Goal: Information Seeking & Learning: Learn about a topic

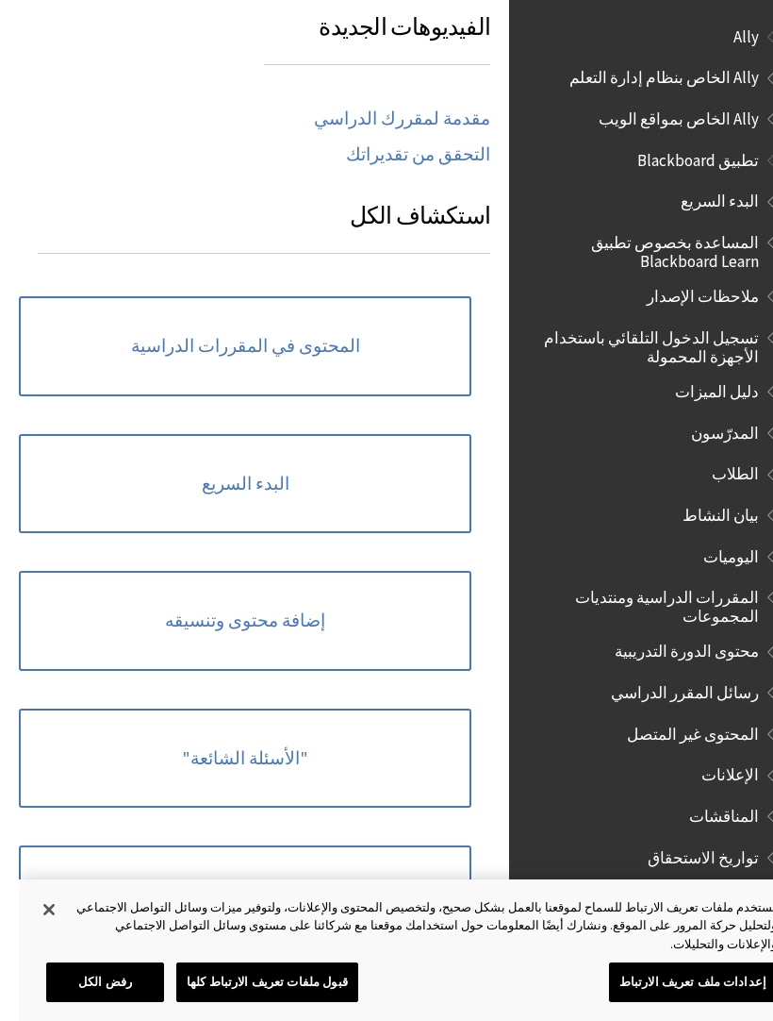
scroll to position [1282, 0]
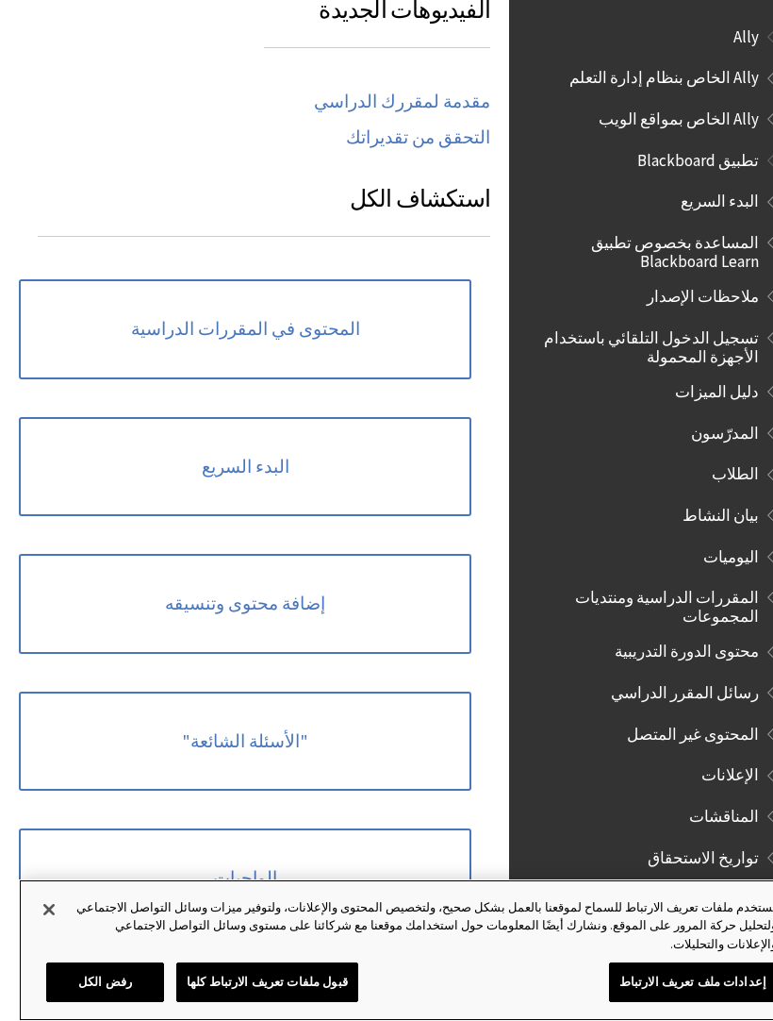
click at [34, 919] on button "إغلاق" at bounding box center [30, 909] width 42 height 42
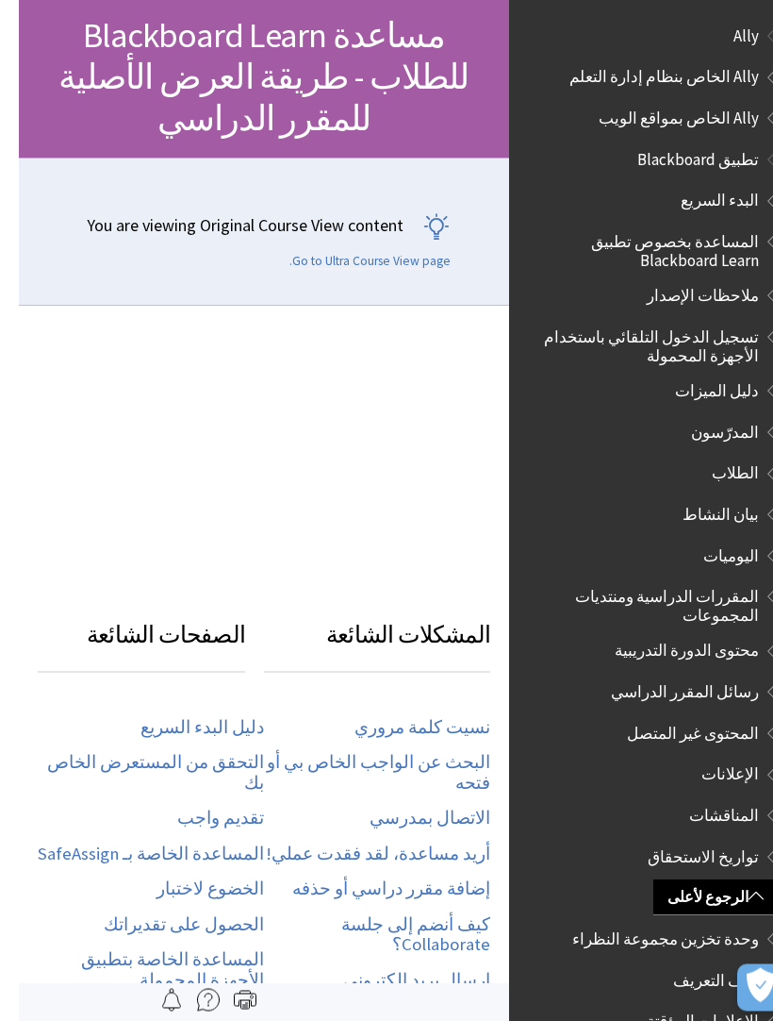
scroll to position [0, 0]
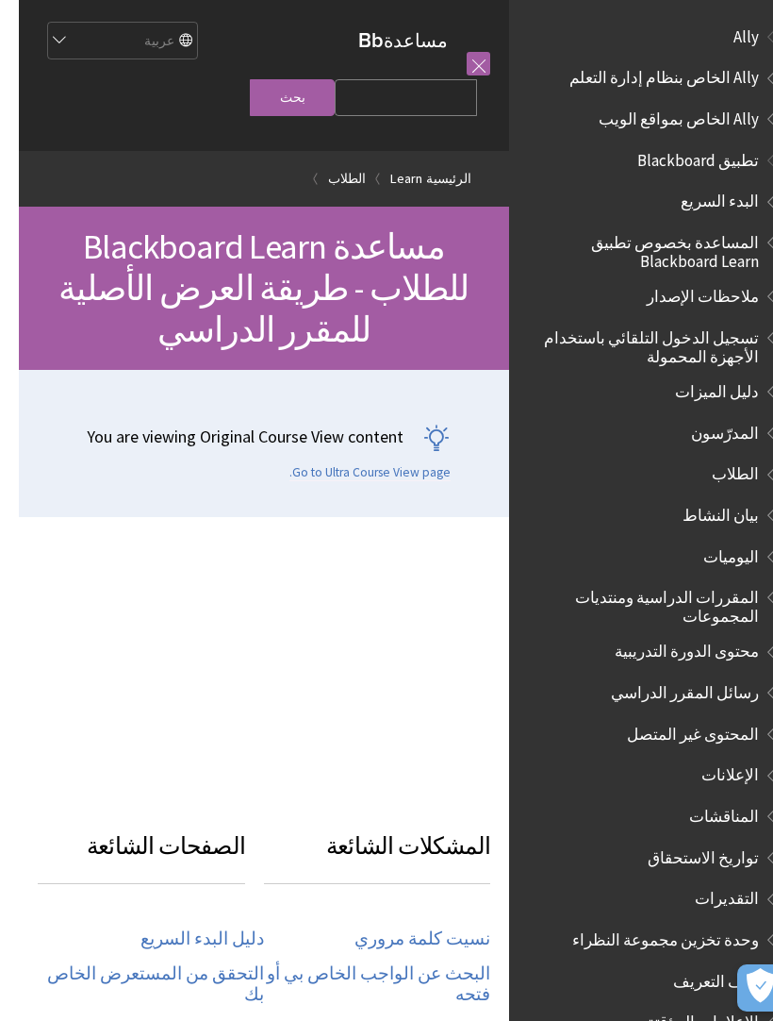
click at [472, 67] on link at bounding box center [460, 64] width 24 height 24
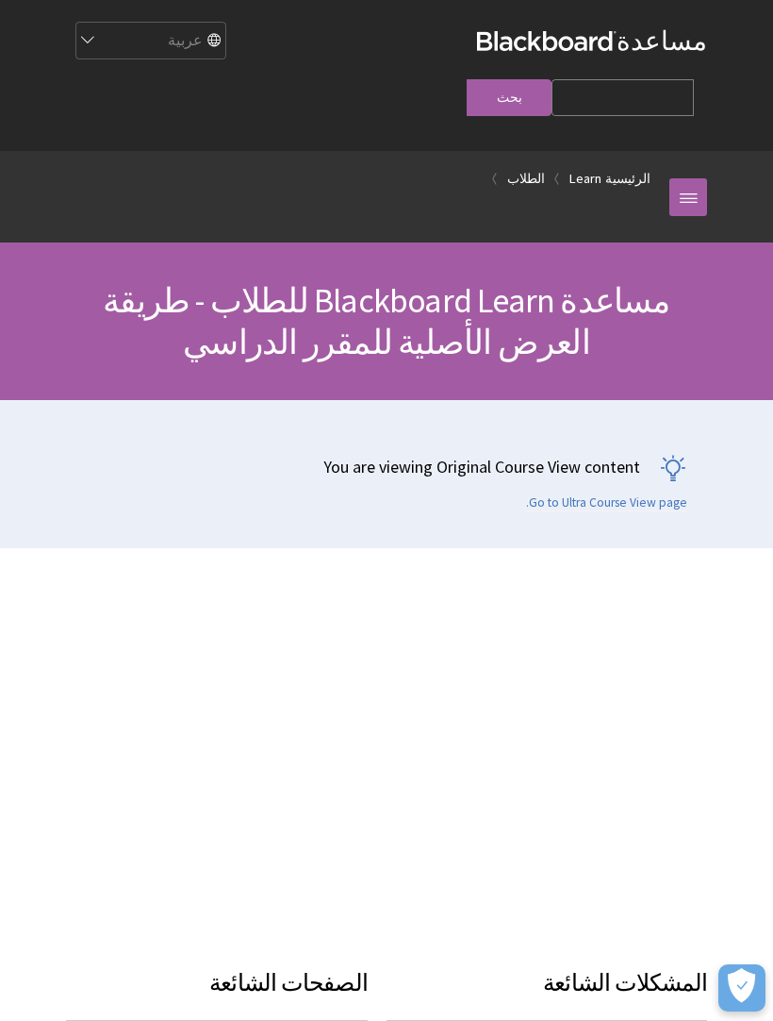
click at [695, 178] on link at bounding box center [689, 197] width 38 height 38
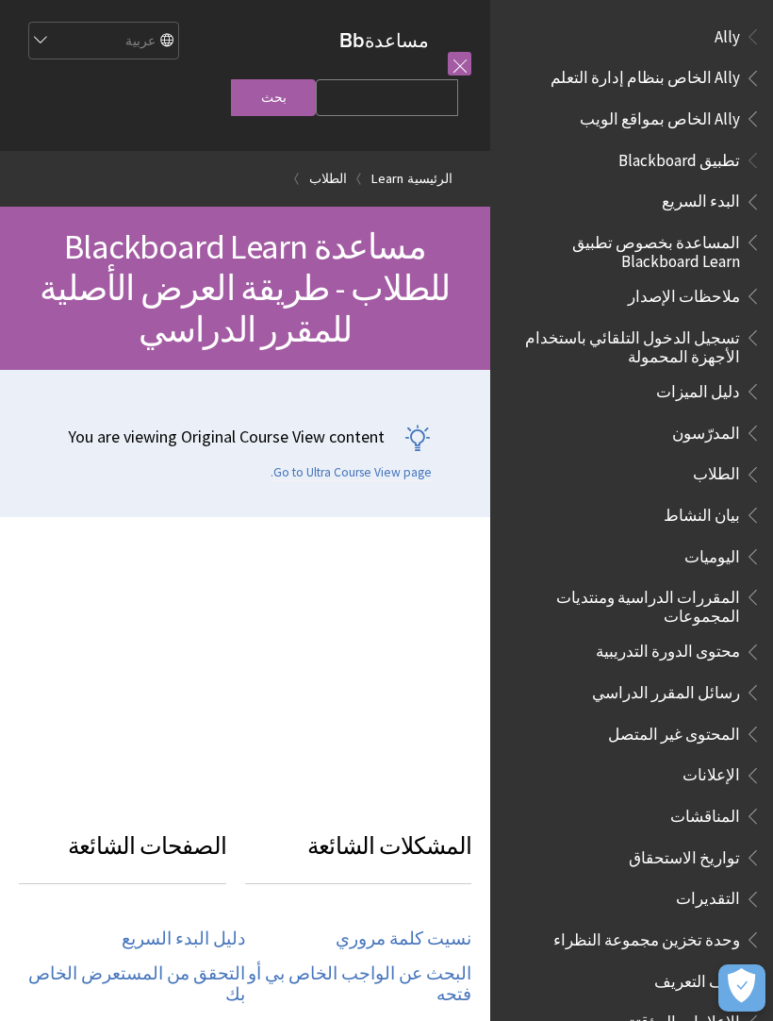
click at [426, 180] on link "الرئيسية" at bounding box center [429, 179] width 45 height 24
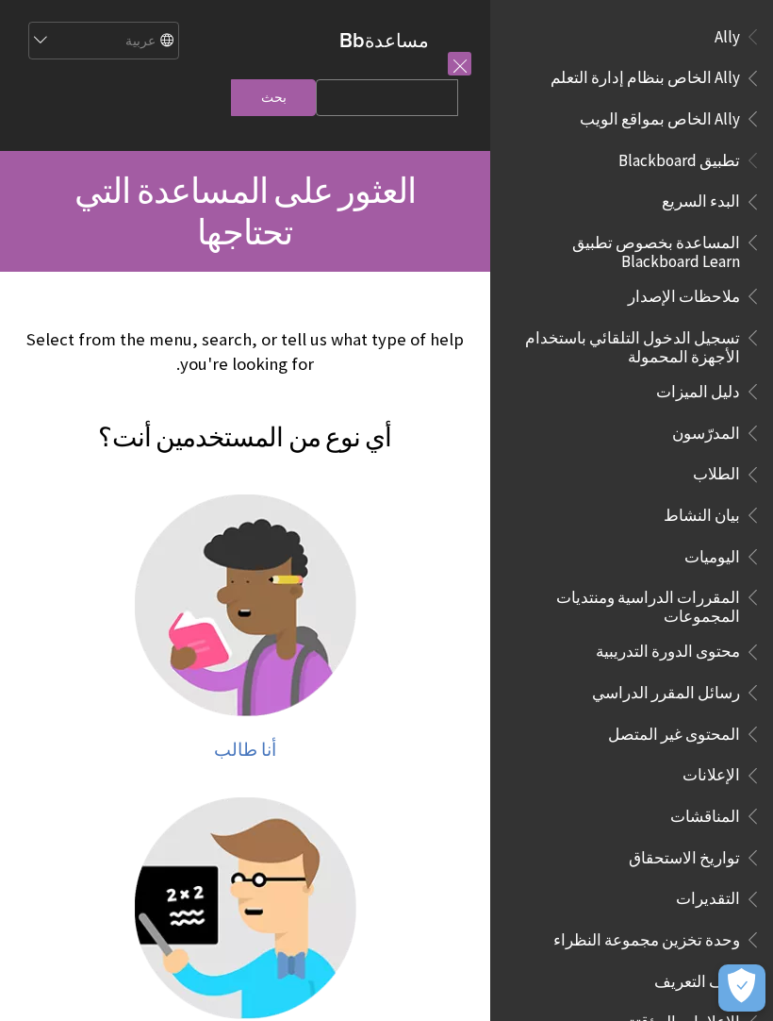
click at [466, 55] on link at bounding box center [460, 64] width 24 height 24
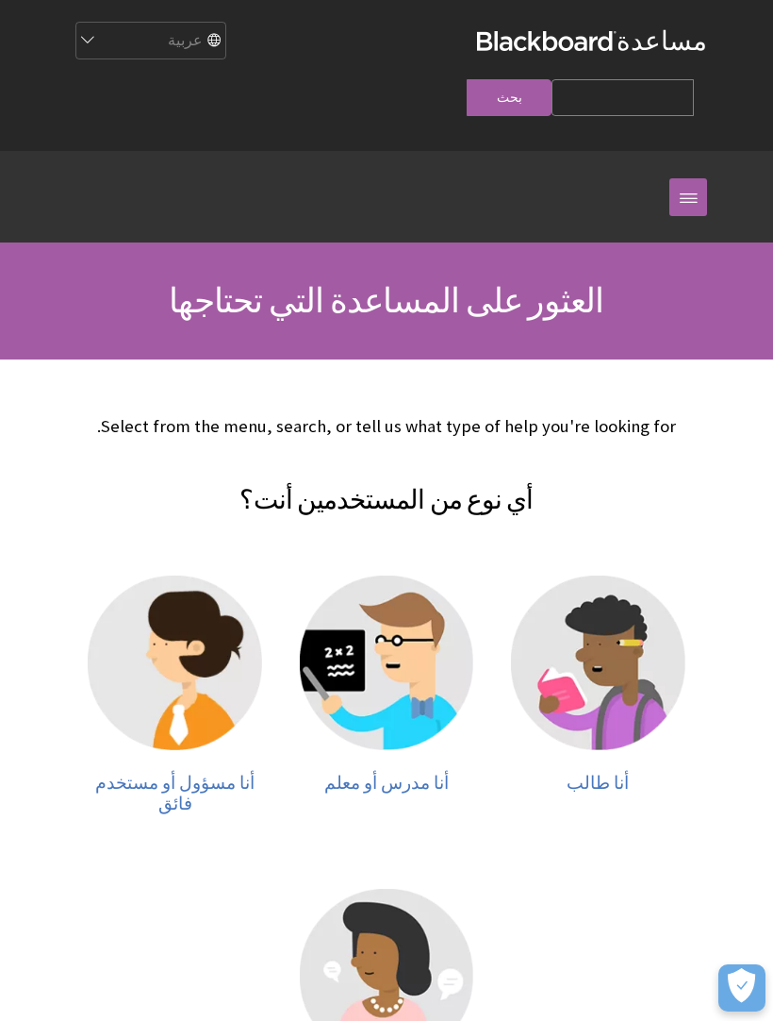
click at [704, 178] on link at bounding box center [689, 197] width 38 height 38
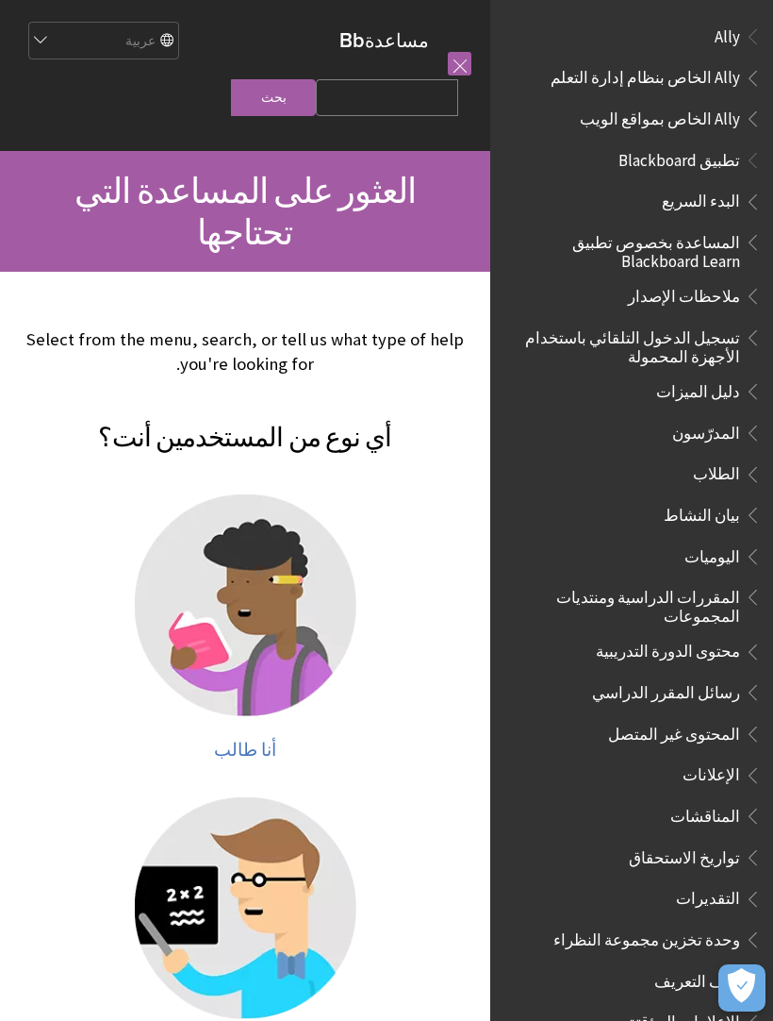
click at [734, 40] on span "Ally" at bounding box center [727, 33] width 25 height 25
click at [733, 44] on span "Ally" at bounding box center [726, 33] width 27 height 25
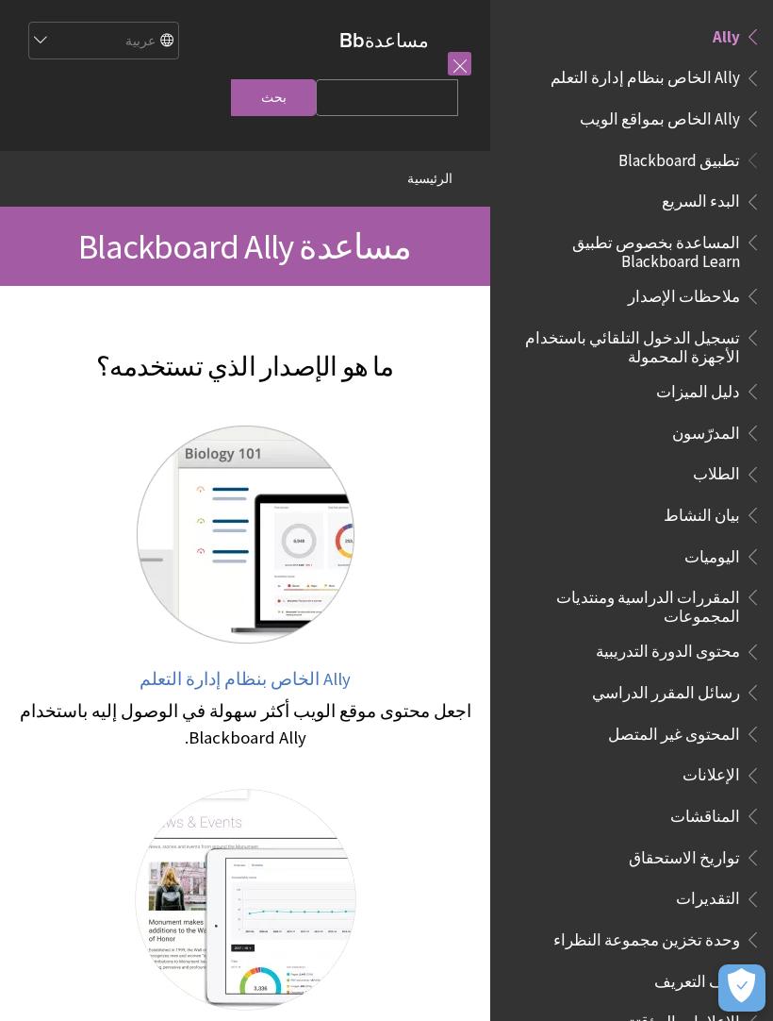
click at [715, 163] on span "تطبيق Blackboard" at bounding box center [680, 156] width 122 height 25
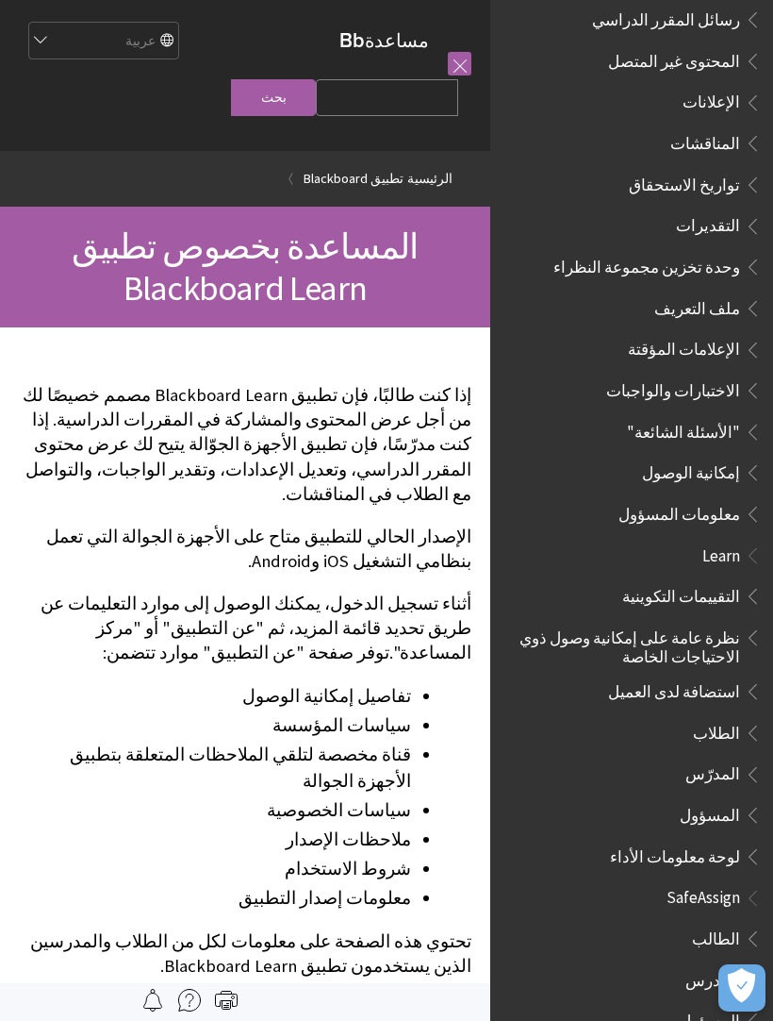
scroll to position [672, 0]
